Goal: Task Accomplishment & Management: Use online tool/utility

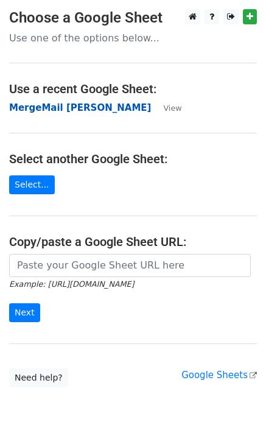
click at [60, 105] on strong "MergeMail [PERSON_NAME]" at bounding box center [80, 107] width 142 height 11
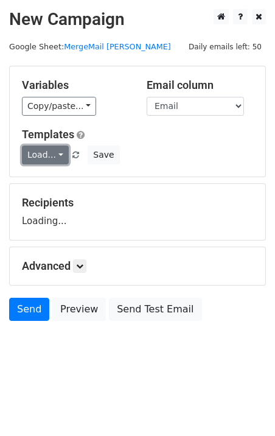
click at [45, 149] on link "Load..." at bounding box center [45, 154] width 47 height 19
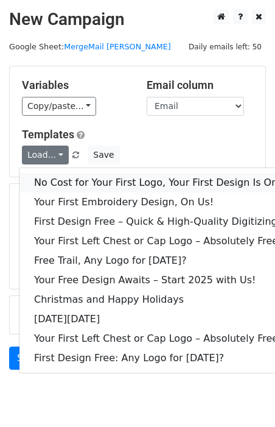
click at [71, 180] on link "No Cost for Your First Logo, Your First Design Is On Us!" at bounding box center [165, 182] width 292 height 19
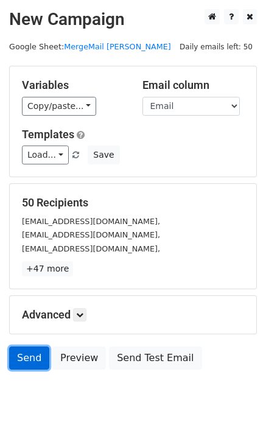
click at [21, 357] on link "Send" at bounding box center [29, 357] width 40 height 23
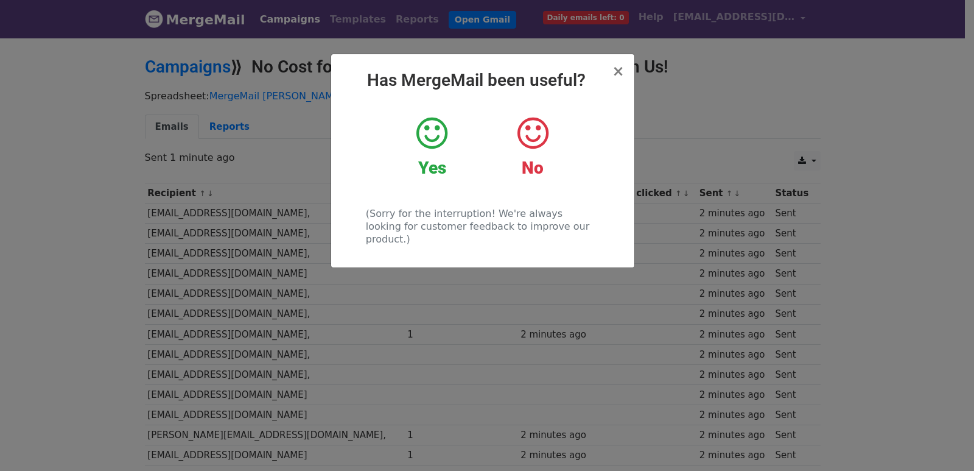
click at [317, 304] on div "× Has MergeMail been useful? Yes No (Sorry for the interruption! We're always l…" at bounding box center [487, 254] width 974 height 434
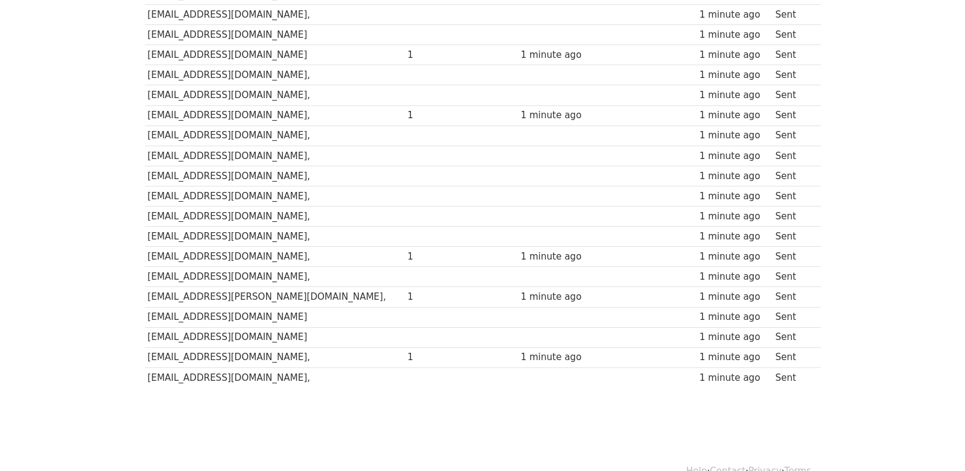
scroll to position [847, 0]
